Goal: Find specific page/section: Find specific page/section

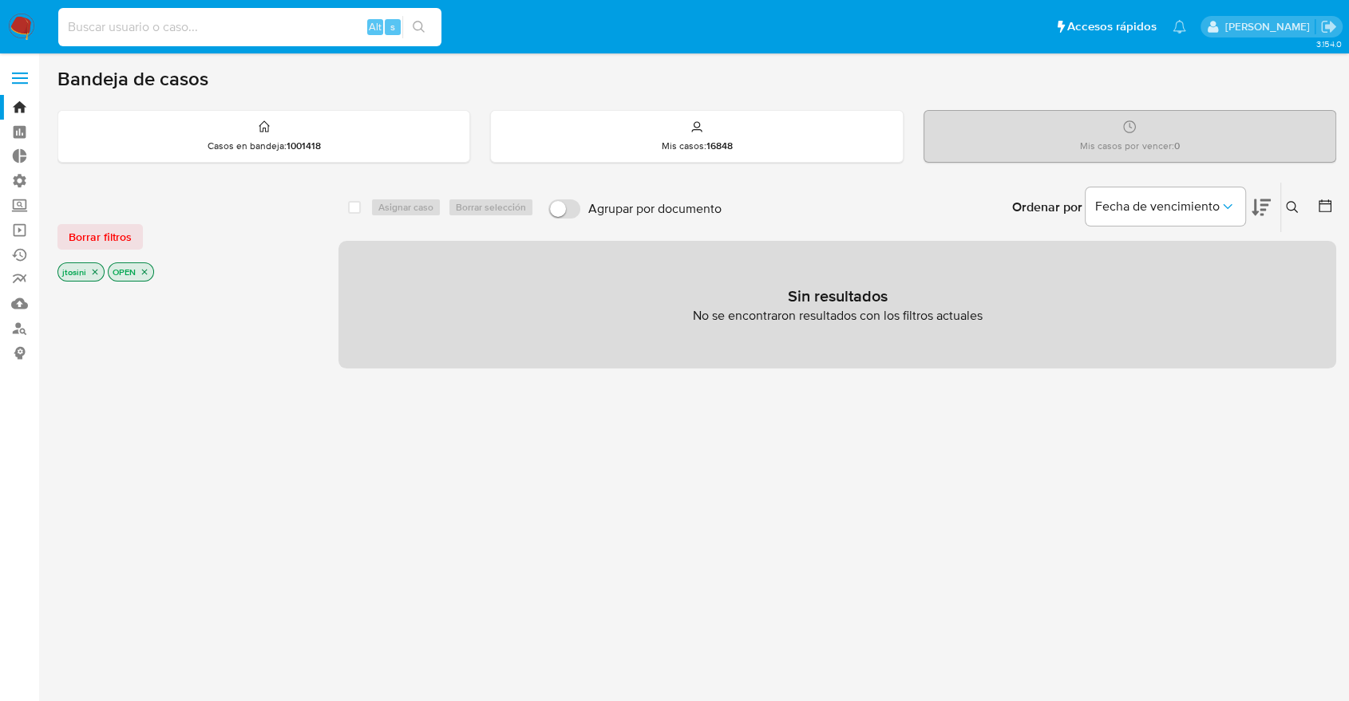
drag, startPoint x: 158, startPoint y: 26, endPoint x: 129, endPoint y: 26, distance: 28.7
click at [129, 26] on input at bounding box center [249, 27] width 383 height 21
paste input "1966327435"
type input "1966327435"
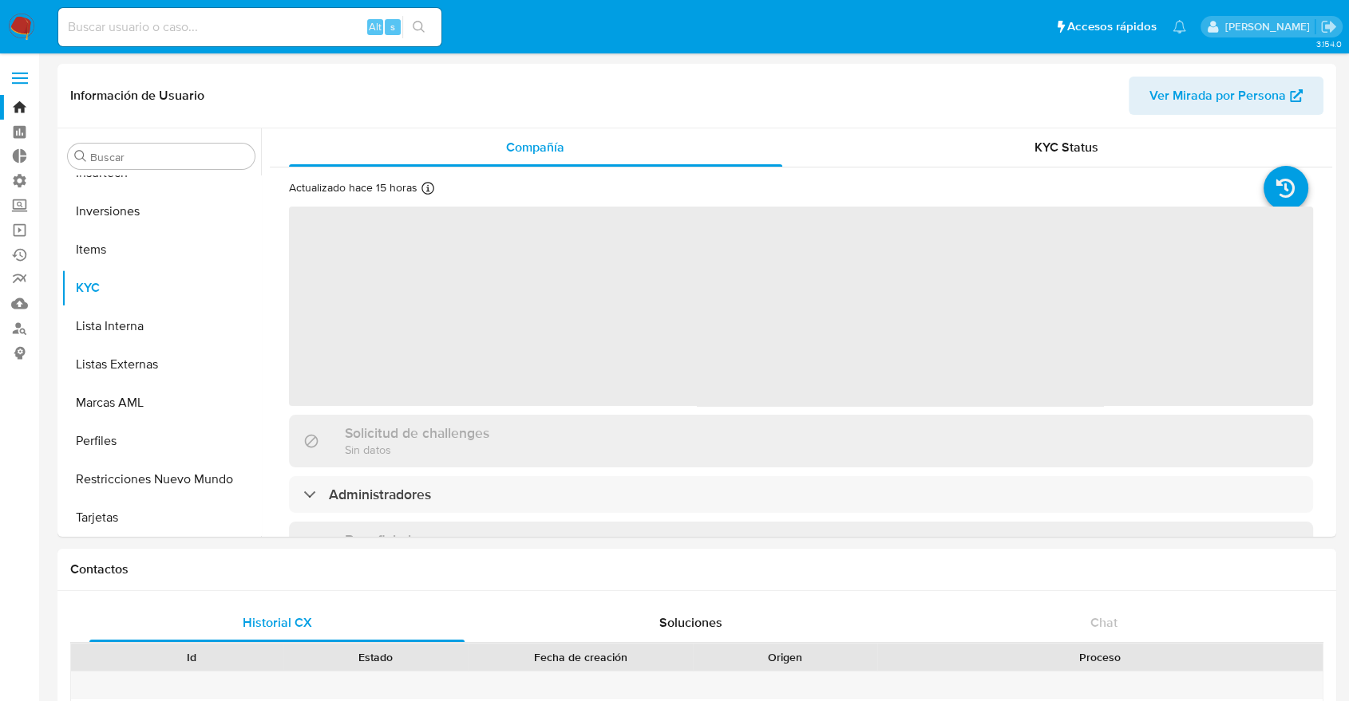
scroll to position [751, 0]
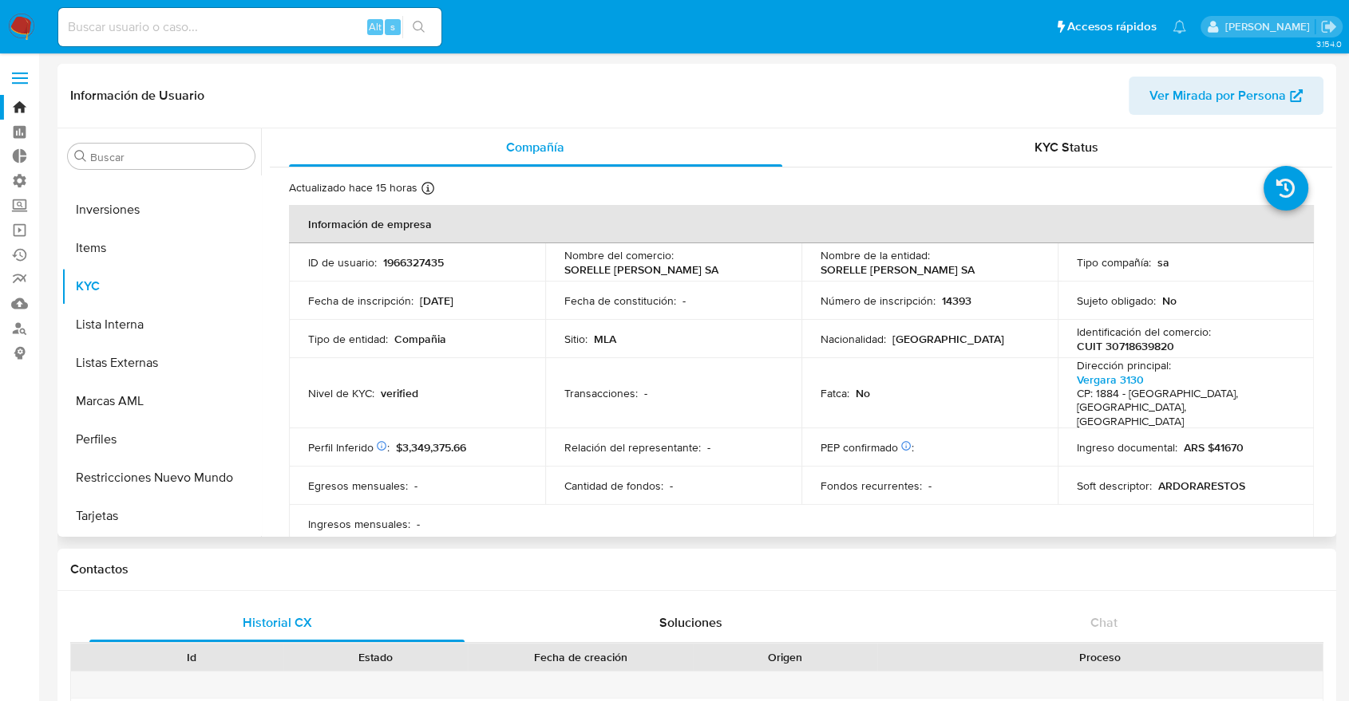
select select "10"
click at [173, 154] on input "Buscar" at bounding box center [169, 157] width 158 height 14
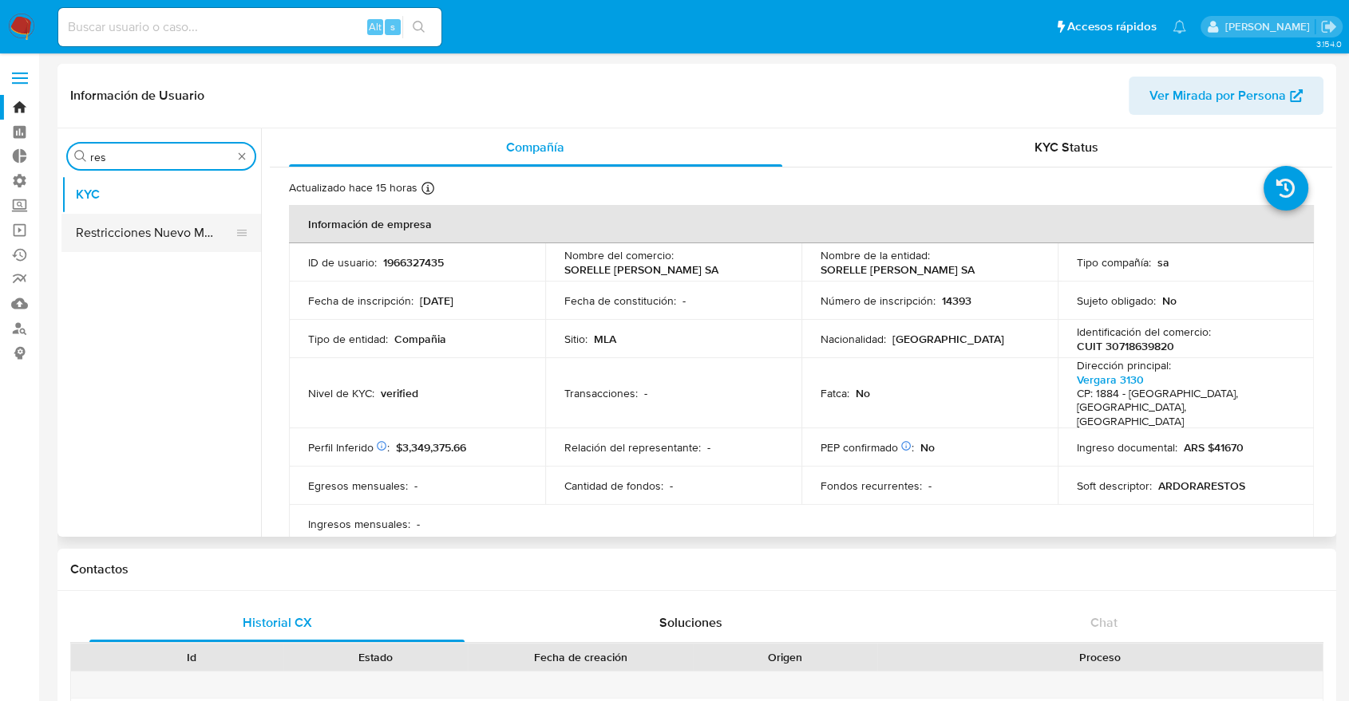
type input "res"
click at [160, 226] on button "Restricciones Nuevo Mundo" at bounding box center [154, 233] width 187 height 38
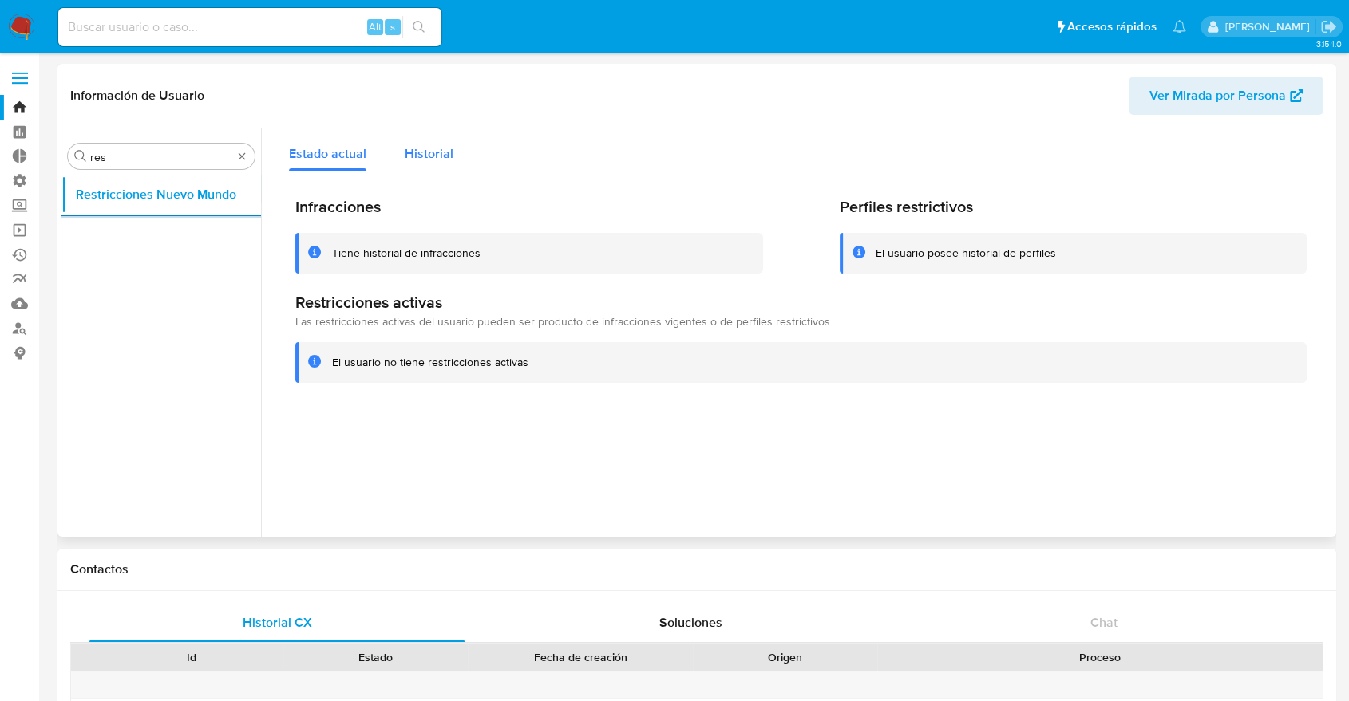
click at [457, 148] on button "Historial" at bounding box center [428, 149] width 87 height 42
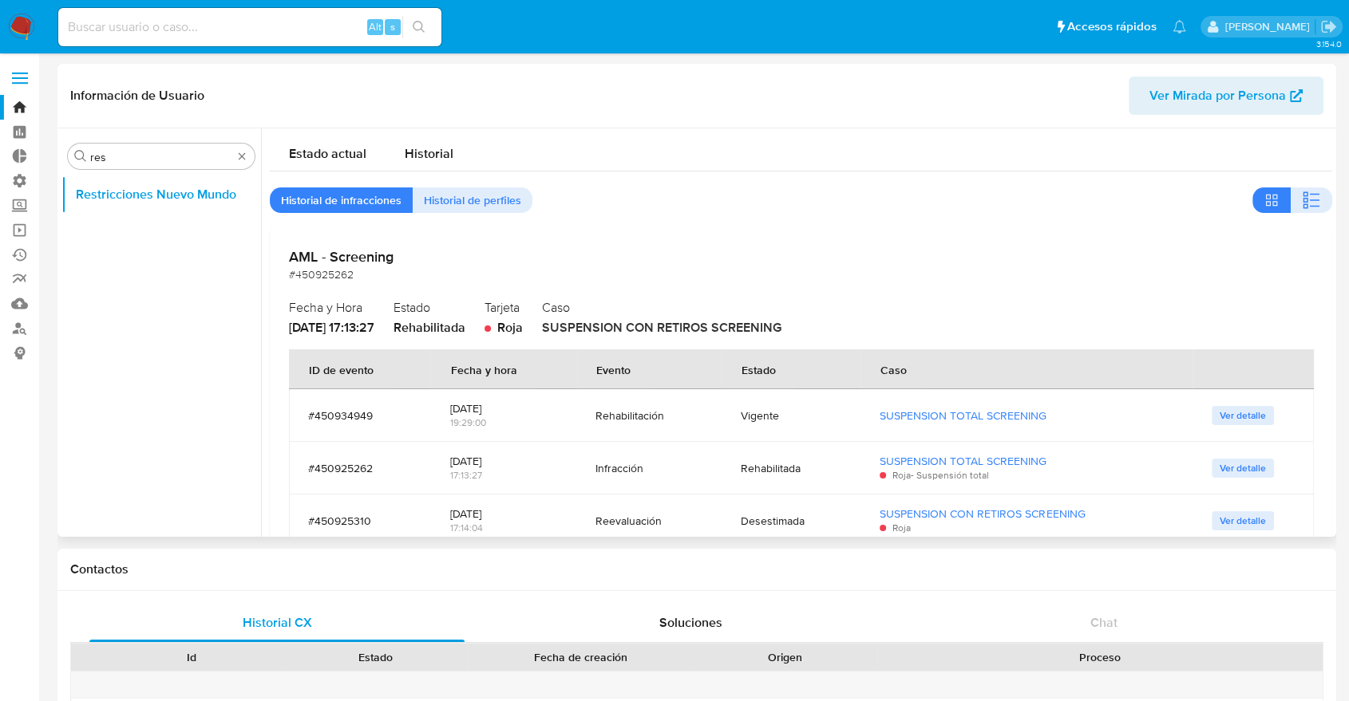
type button "1"
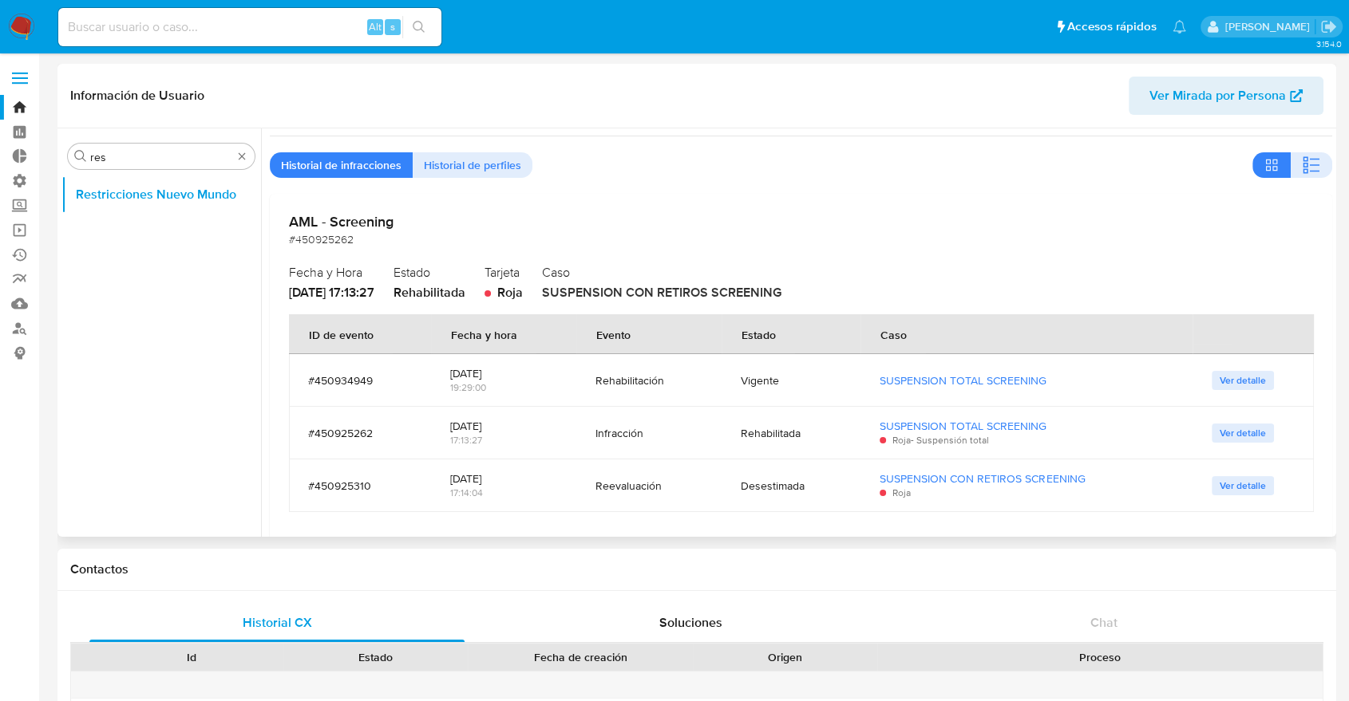
scroll to position [70, 0]
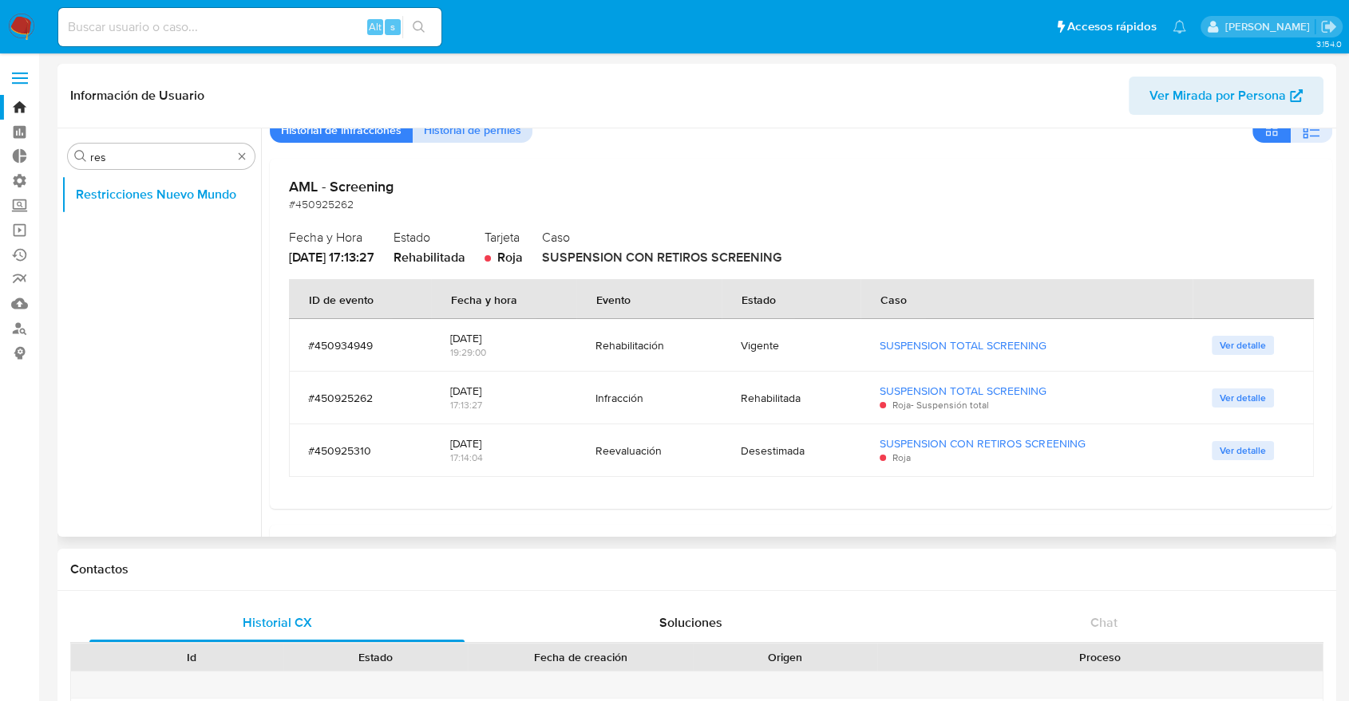
click at [432, 136] on span "Historial de perfiles" at bounding box center [472, 130] width 97 height 22
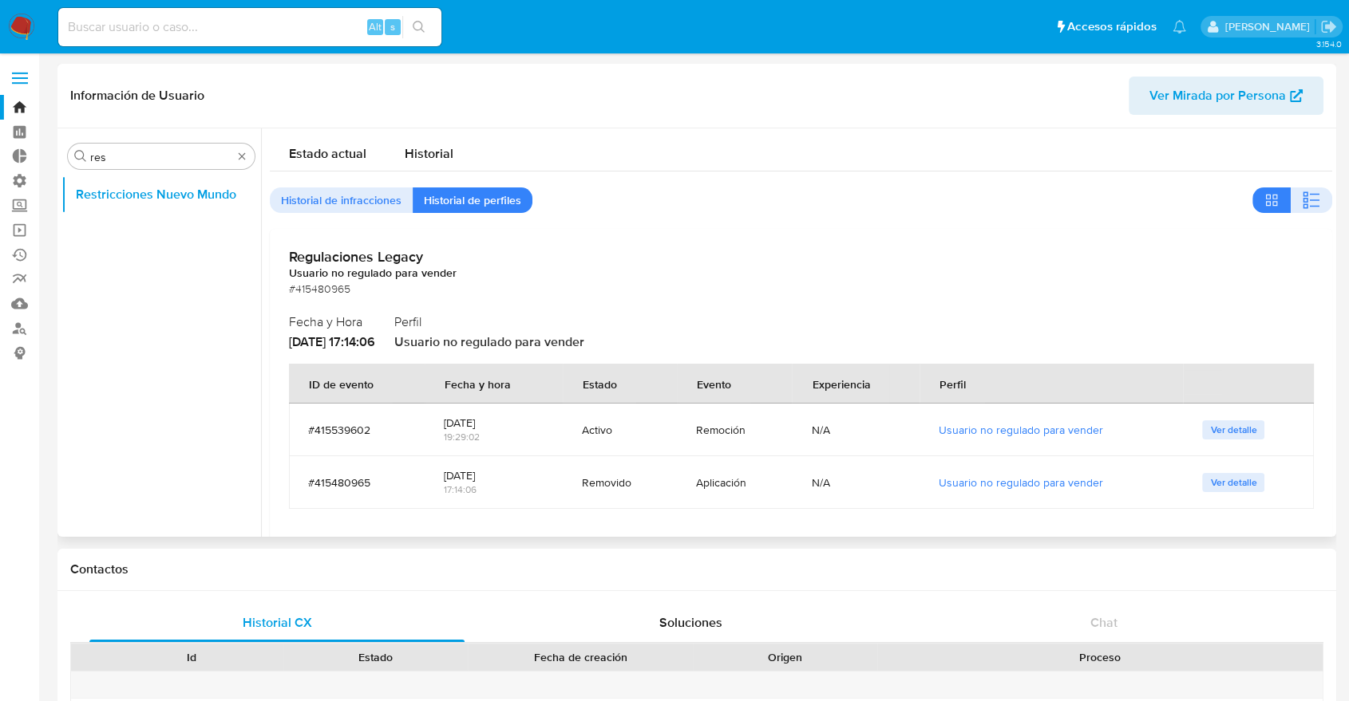
click at [361, 179] on div "Estado actual Historial Historial de infracciones Historial de perfiles Regulac…" at bounding box center [801, 334] width 1062 height 413
click at [351, 209] on span "Historial de infracciones" at bounding box center [341, 200] width 120 height 22
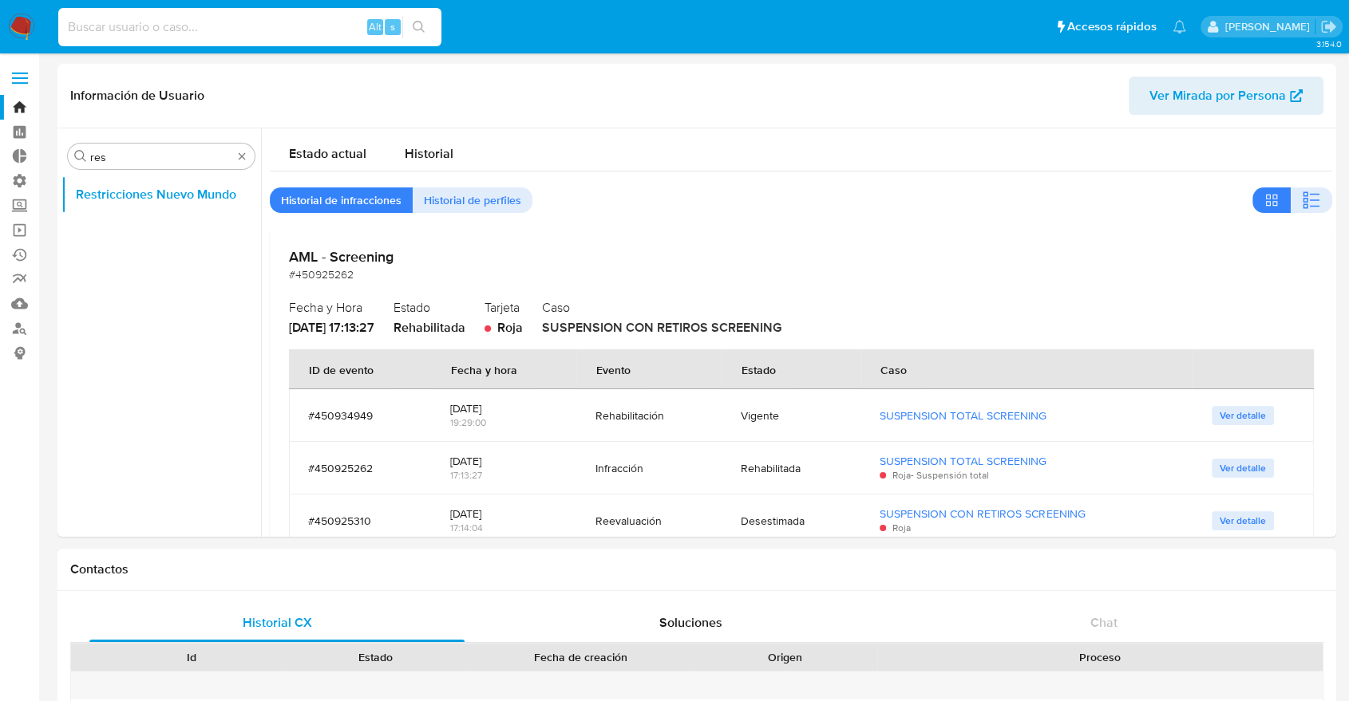
drag, startPoint x: 171, startPoint y: 24, endPoint x: 124, endPoint y: 21, distance: 47.2
click at [124, 21] on input at bounding box center [249, 27] width 383 height 21
paste input "2228006752"
type input "2228006752"
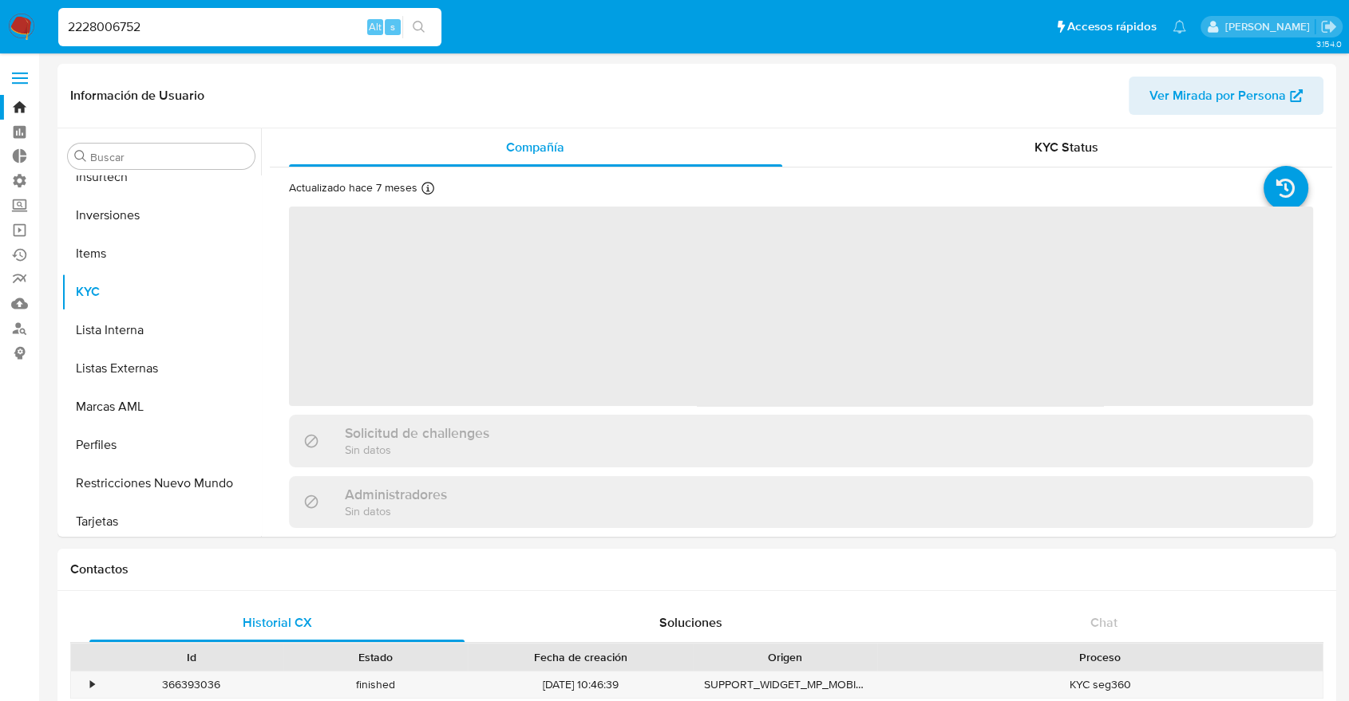
scroll to position [751, 0]
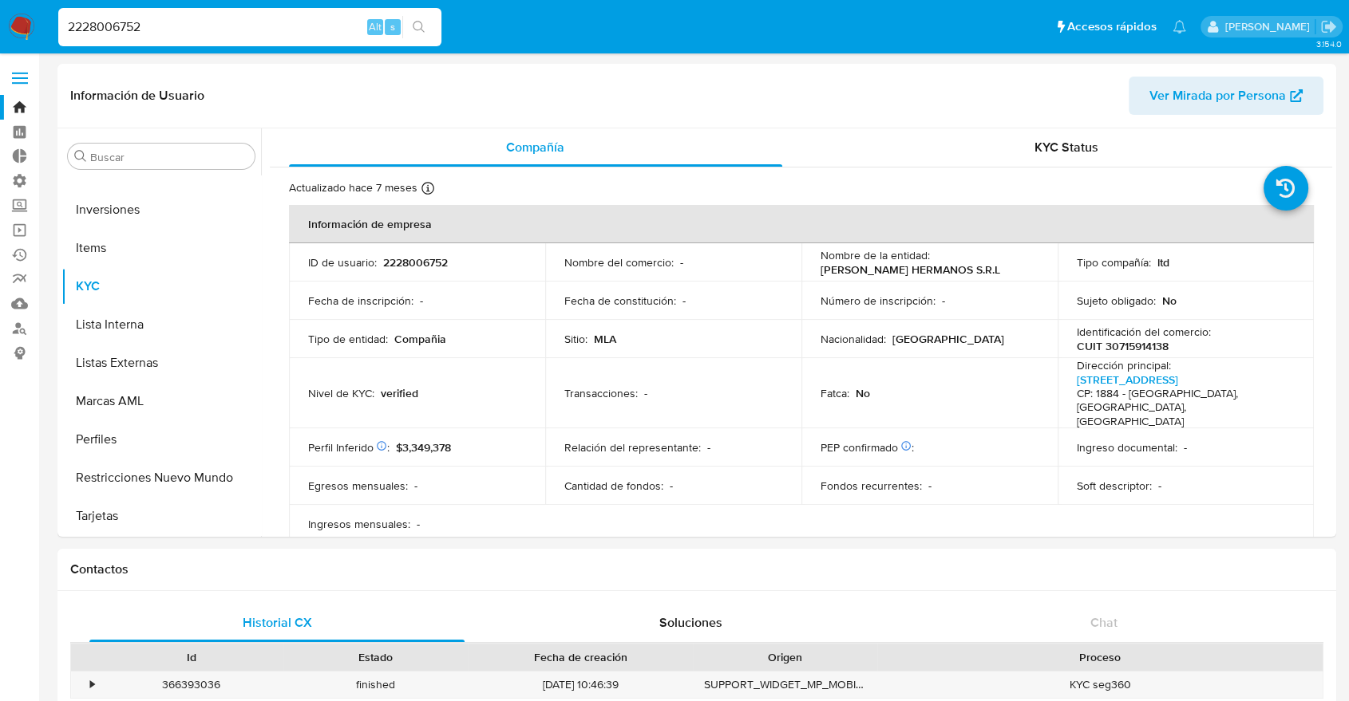
select select "10"
click at [156, 145] on div "Buscar" at bounding box center [161, 157] width 187 height 26
click at [121, 156] on input "Buscar" at bounding box center [169, 157] width 158 height 14
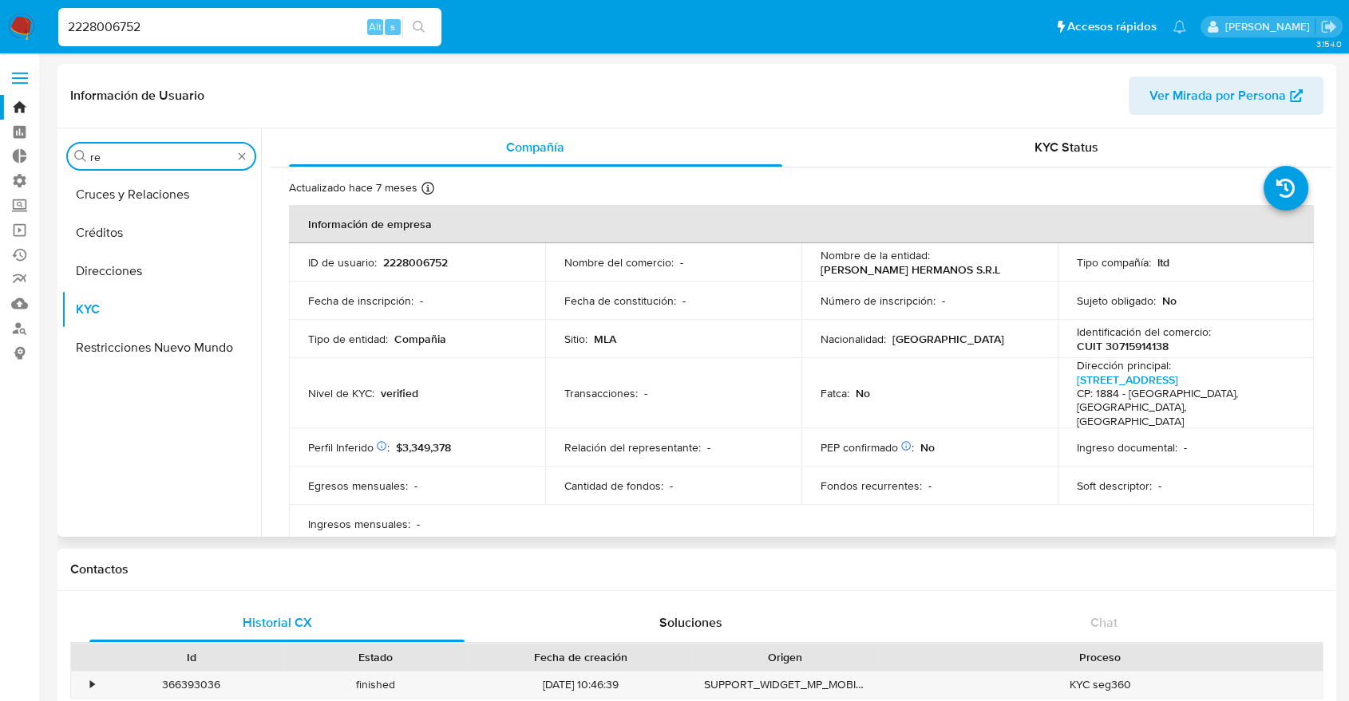
scroll to position [0, 0]
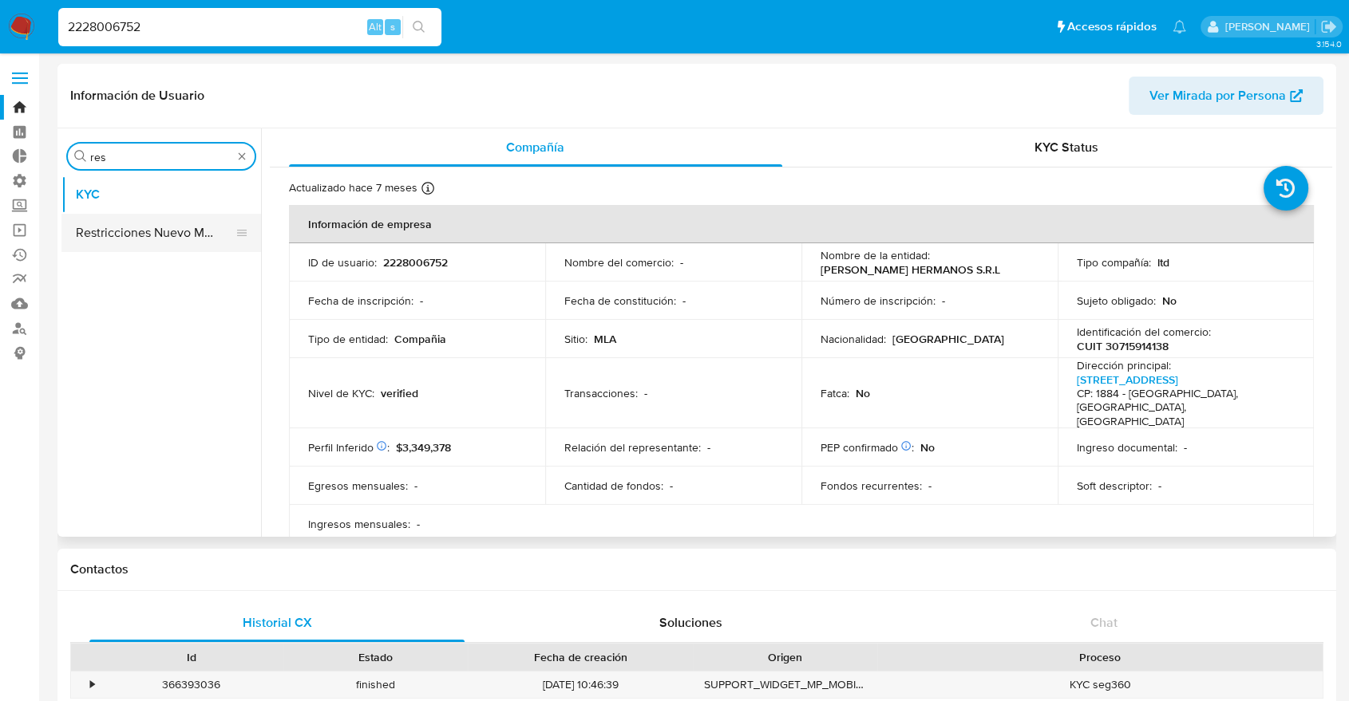
type input "res"
click at [217, 251] on button "Restricciones Nuevo Mundo" at bounding box center [154, 233] width 187 height 38
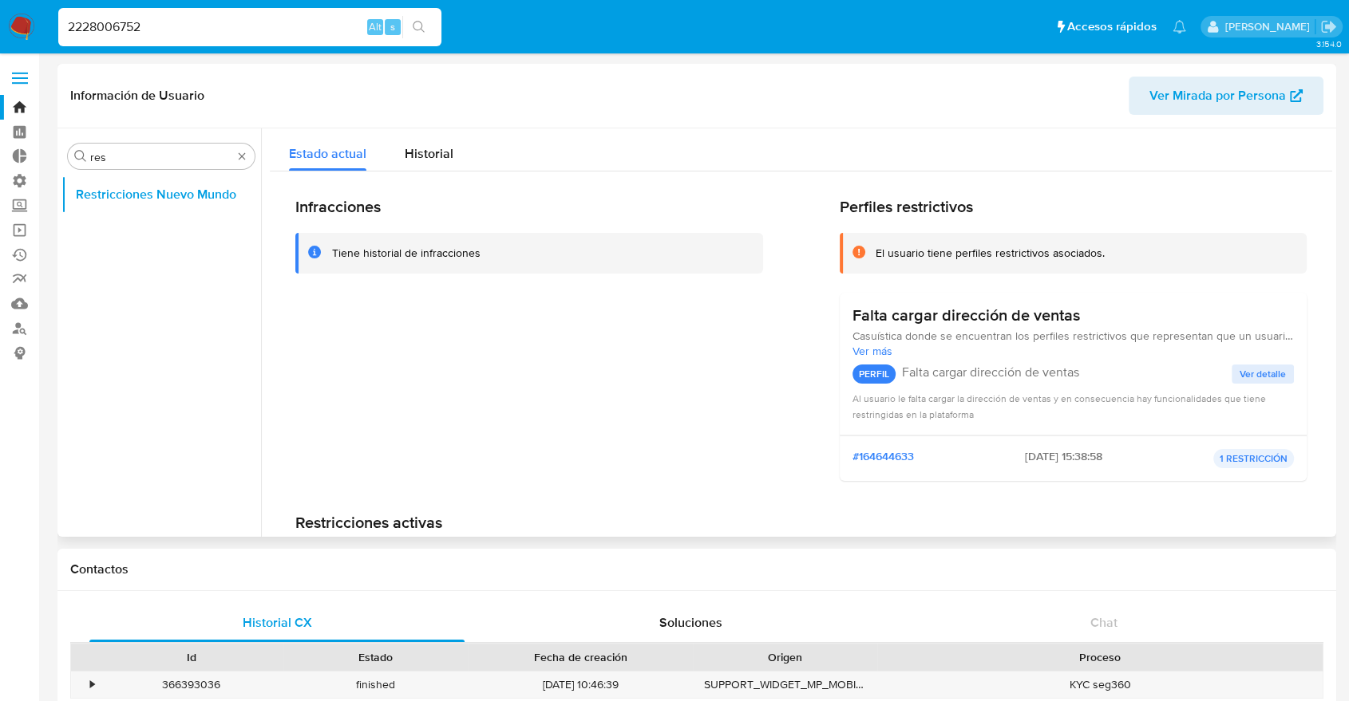
click at [440, 173] on div "Infracciones Tiene historial de infracciones Perfiles restrictivos El usuario t…" at bounding box center [801, 414] width 1062 height 484
click at [424, 159] on span "Historial" at bounding box center [429, 153] width 49 height 18
